Goal: Task Accomplishment & Management: Manage account settings

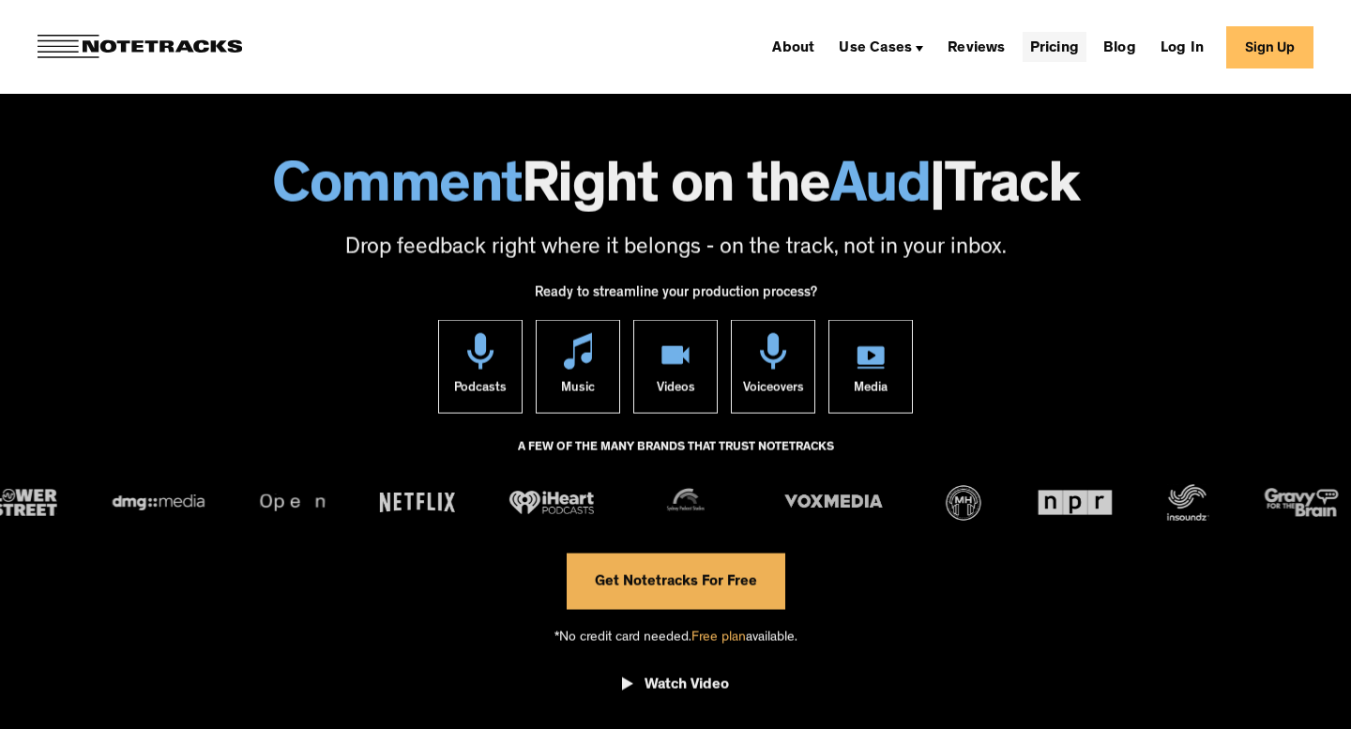
click at [1043, 39] on link "Pricing" at bounding box center [1054, 47] width 64 height 30
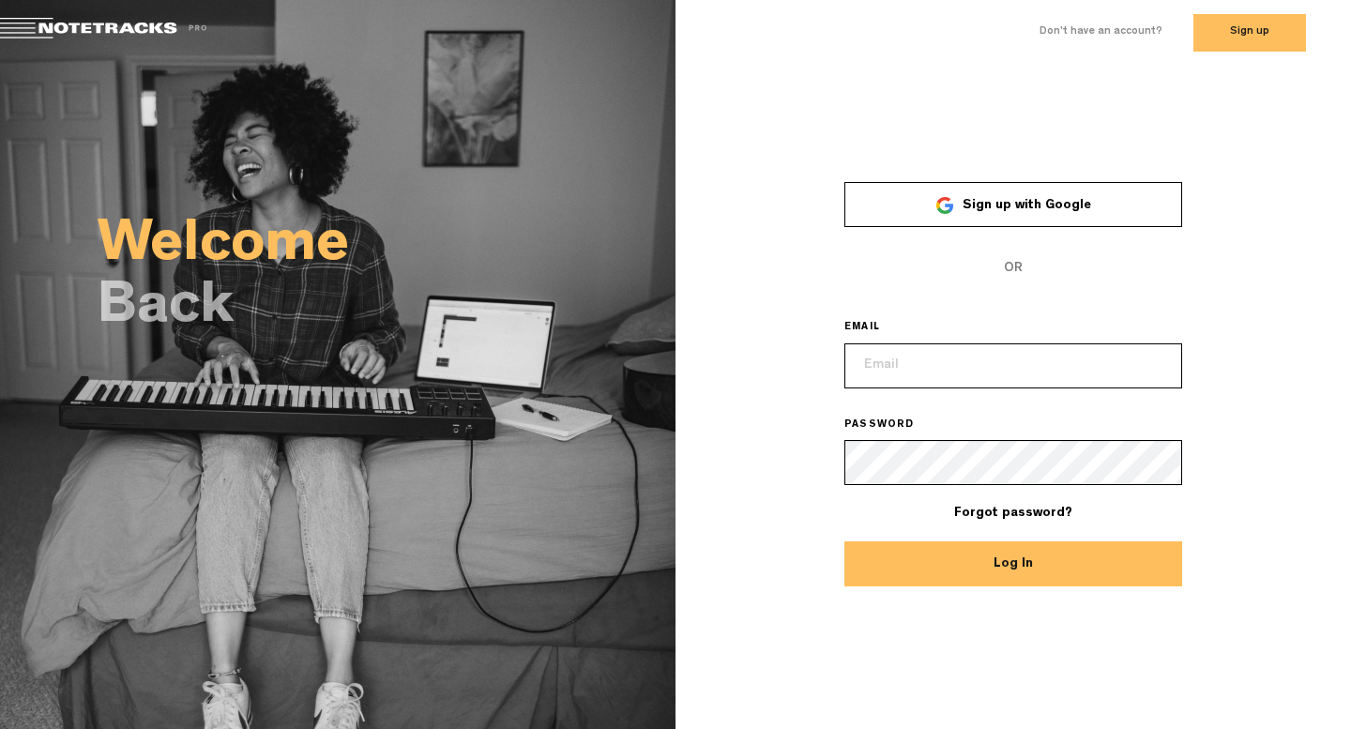
click at [928, 368] on input "email" at bounding box center [1013, 365] width 338 height 45
type input "kam@notetracks.com"
click at [844, 541] on button "Log In" at bounding box center [1013, 563] width 338 height 45
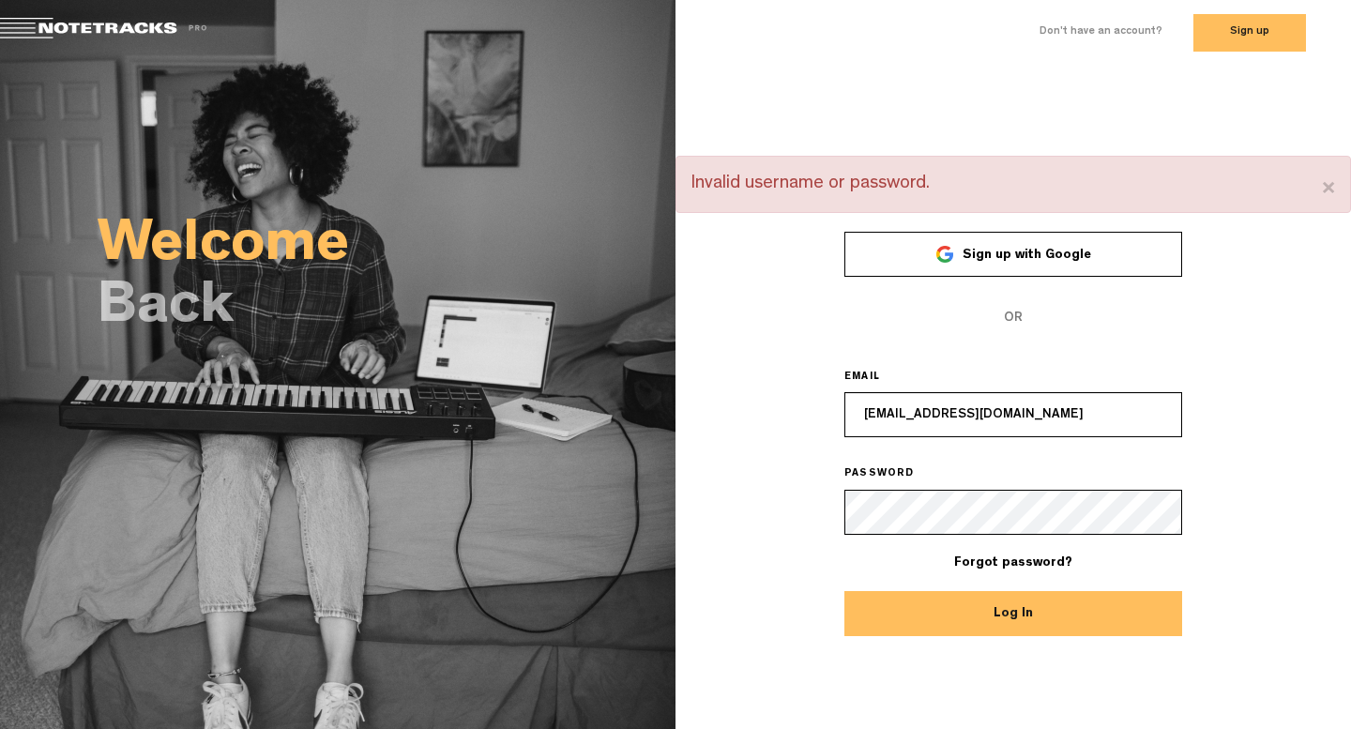
click at [555, 475] on div "Welcome Back × Invalid username or password. Sign up with Google OR EMAIL kam@n…" at bounding box center [675, 307] width 1351 height 482
click at [844, 591] on button "Log In" at bounding box center [1013, 613] width 338 height 45
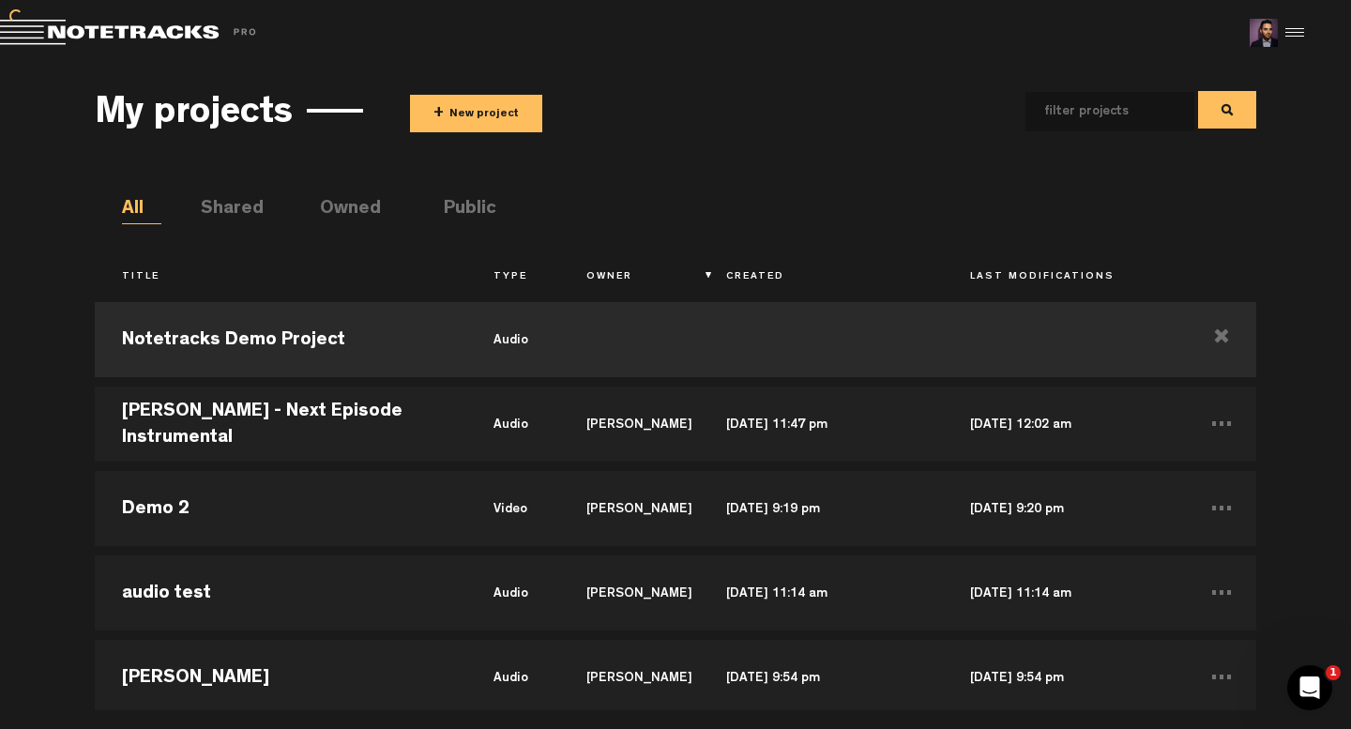
click at [1305, 32] on div at bounding box center [1292, 33] width 28 height 28
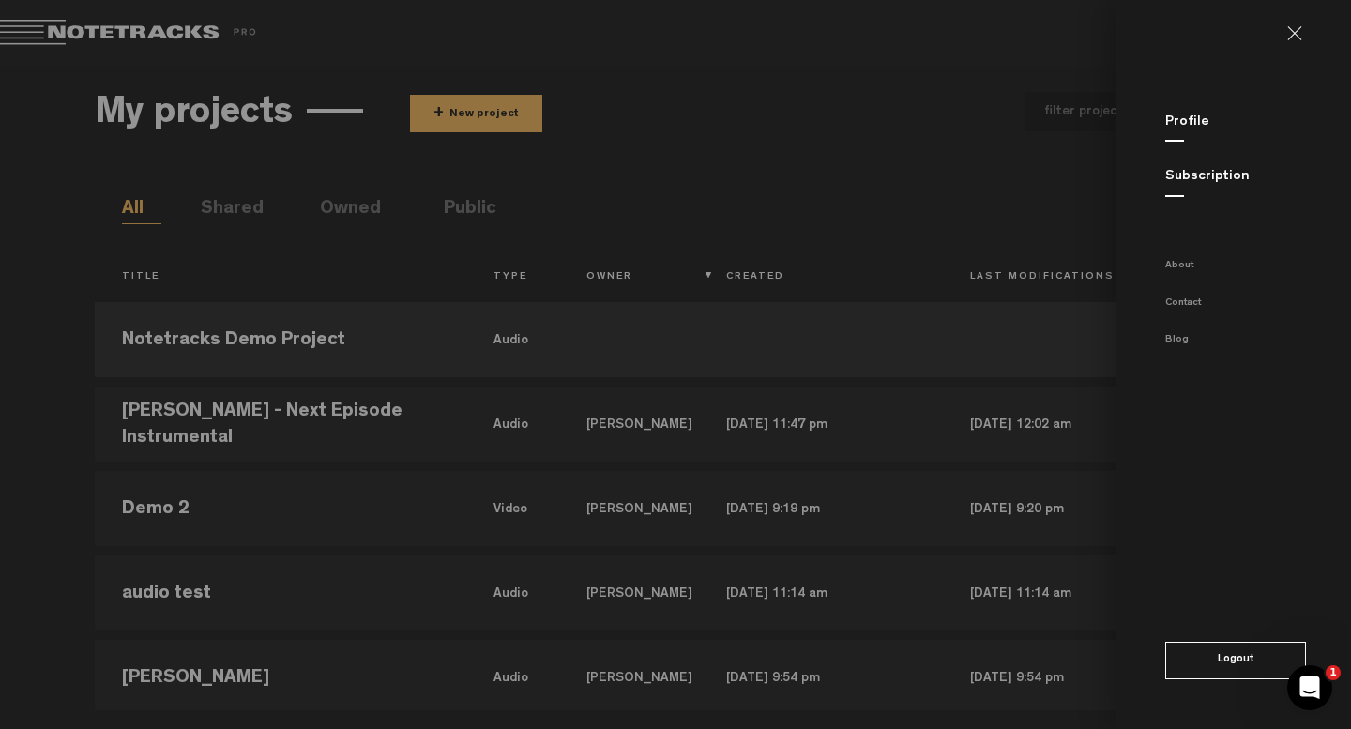
click at [1198, 177] on link "Subscription" at bounding box center [1207, 177] width 84 height 14
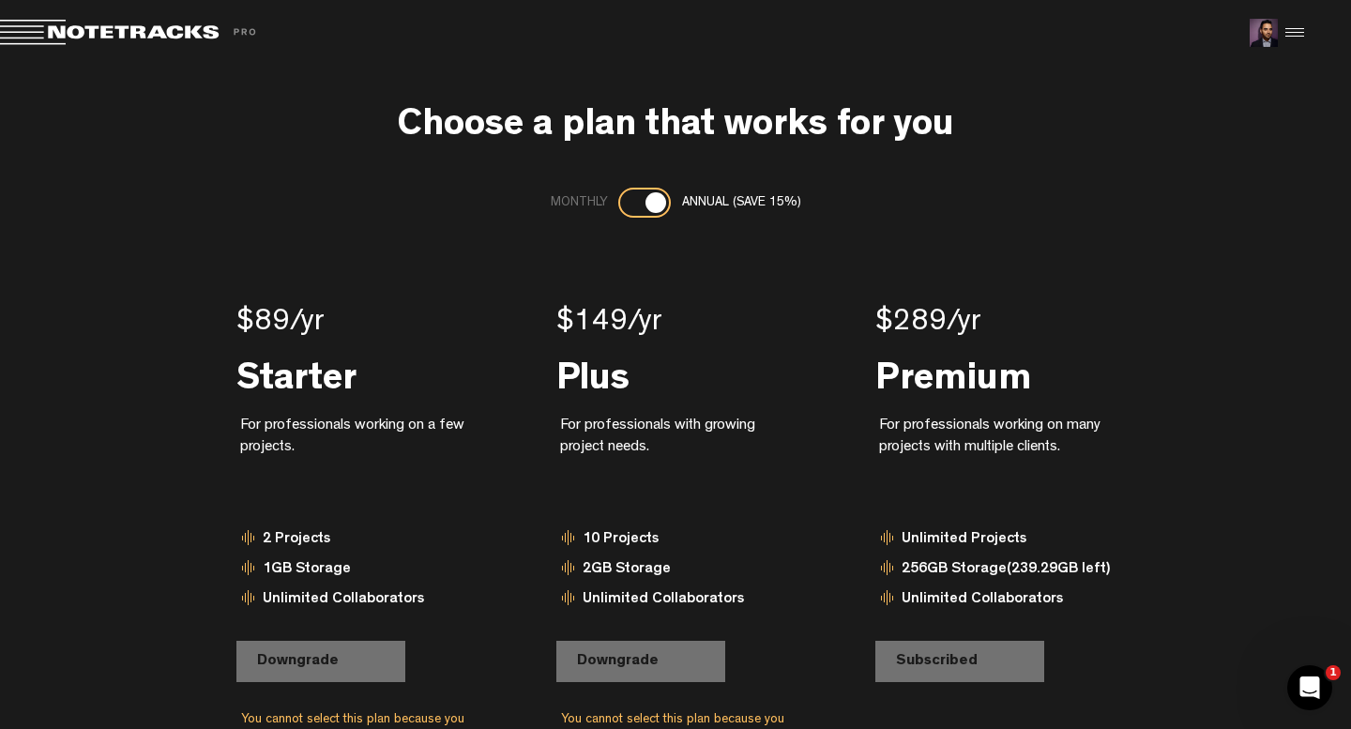
click at [649, 203] on div at bounding box center [655, 202] width 21 height 21
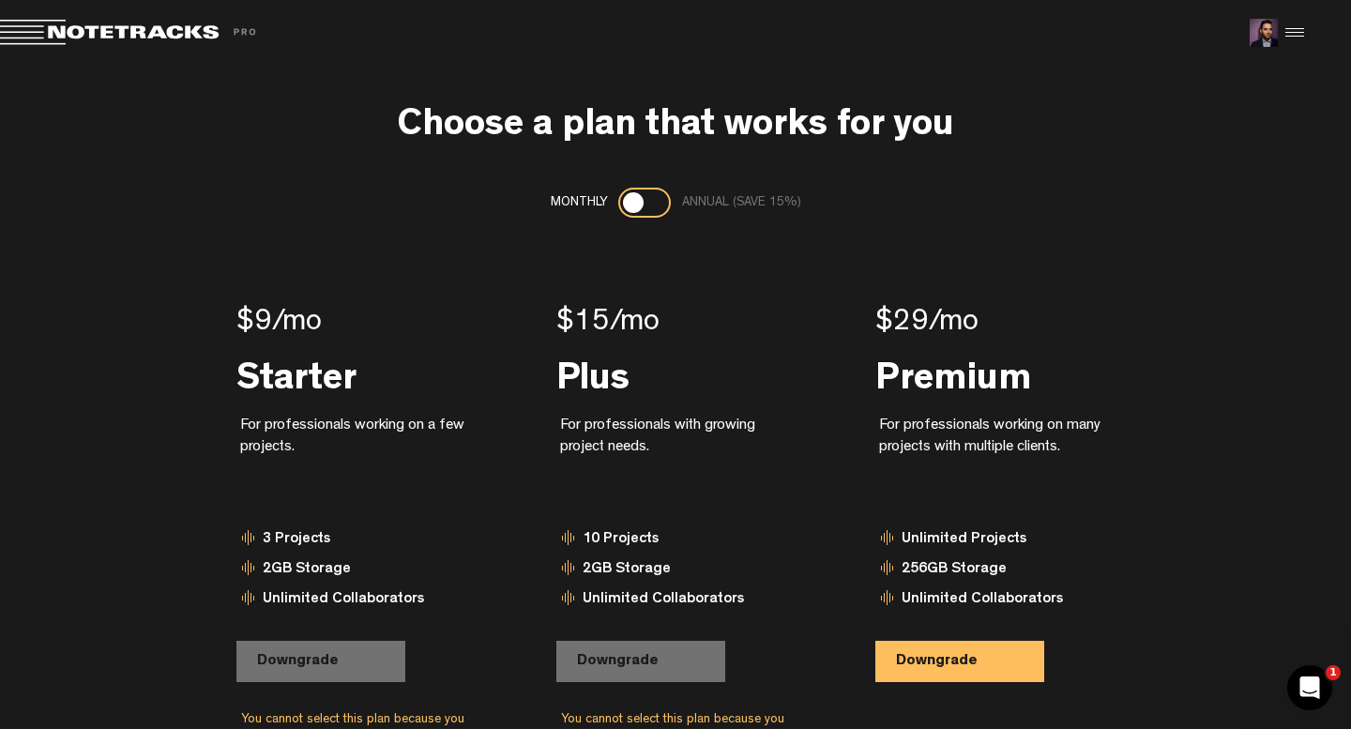
click at [649, 203] on div at bounding box center [644, 203] width 53 height 30
